Goal: Task Accomplishment & Management: Use online tool/utility

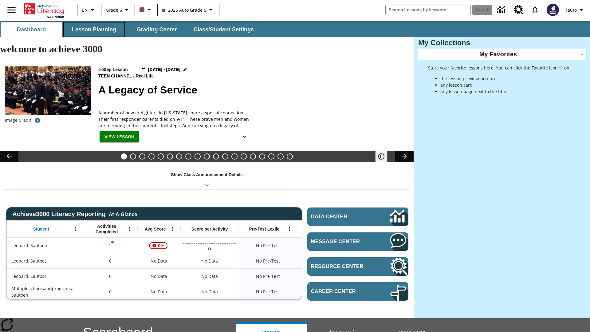
click at [94, 29] on button "Lesson Planning" at bounding box center [93, 29] width 61 height 15
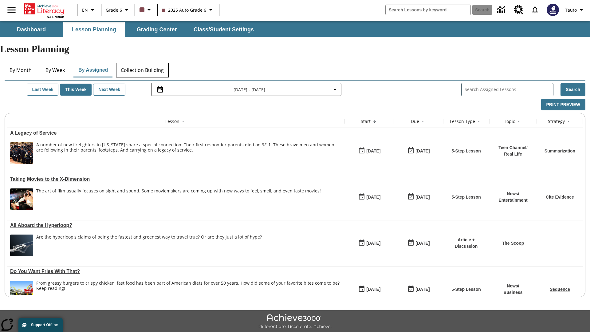
click at [142, 63] on button "Collection Building" at bounding box center [142, 70] width 53 height 15
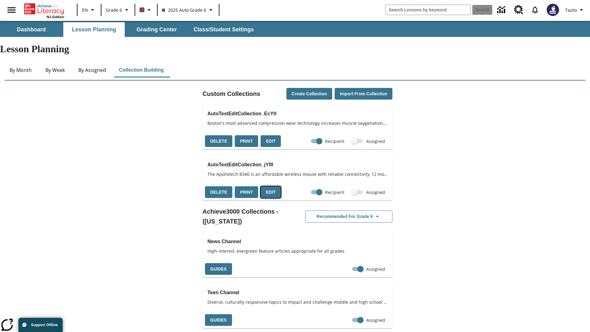
click at [269, 186] on button "Edit" at bounding box center [271, 192] width 20 height 12
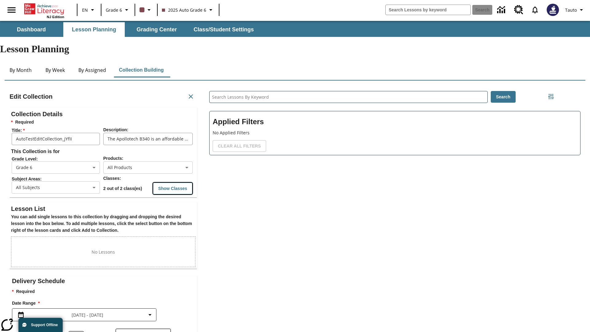
click at [173, 183] on button "Show Classes" at bounding box center [172, 189] width 39 height 12
